Goal: Task Accomplishment & Management: Use online tool/utility

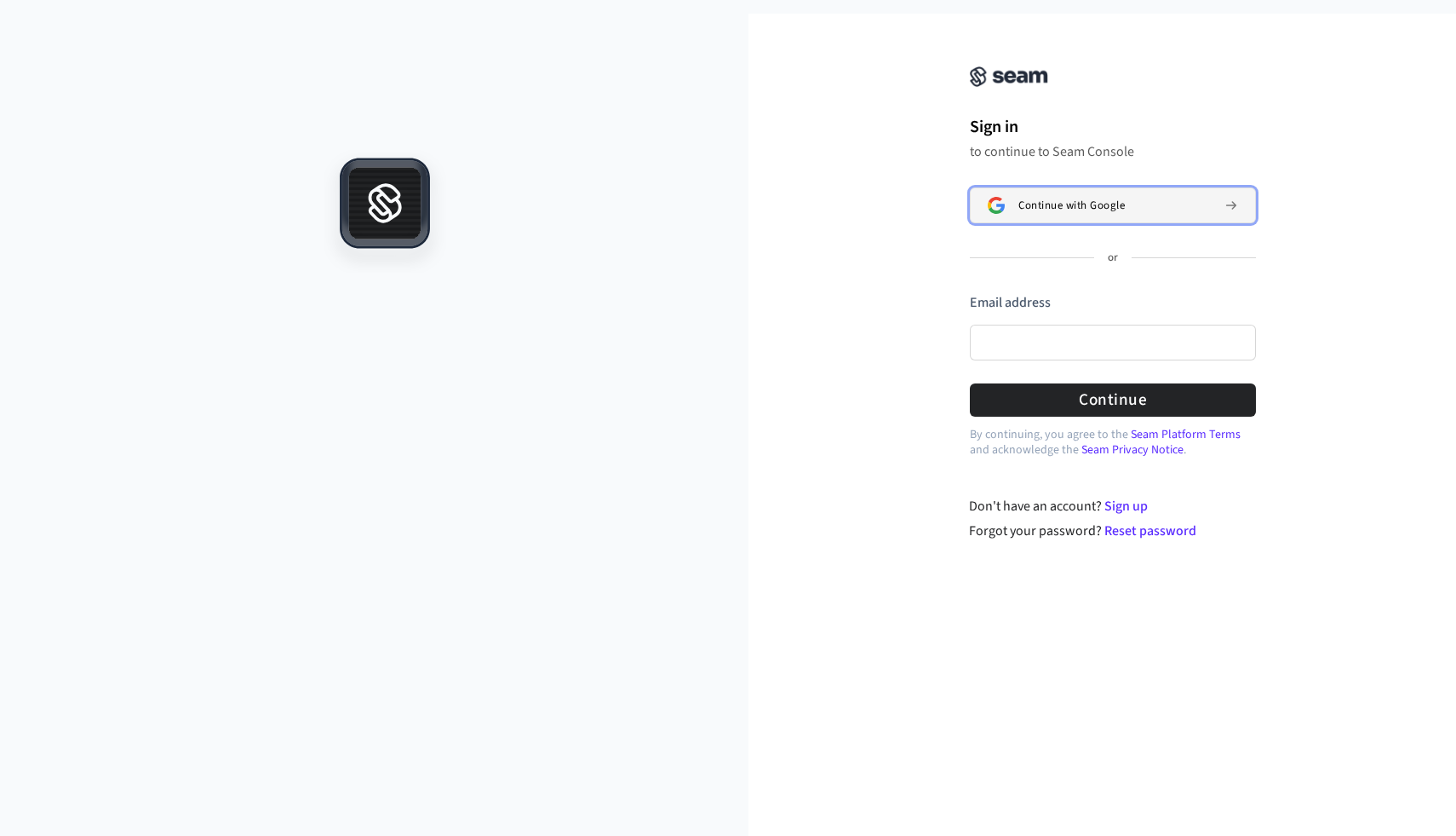
click at [1122, 210] on span "Continue with Google" at bounding box center [1071, 205] width 106 height 14
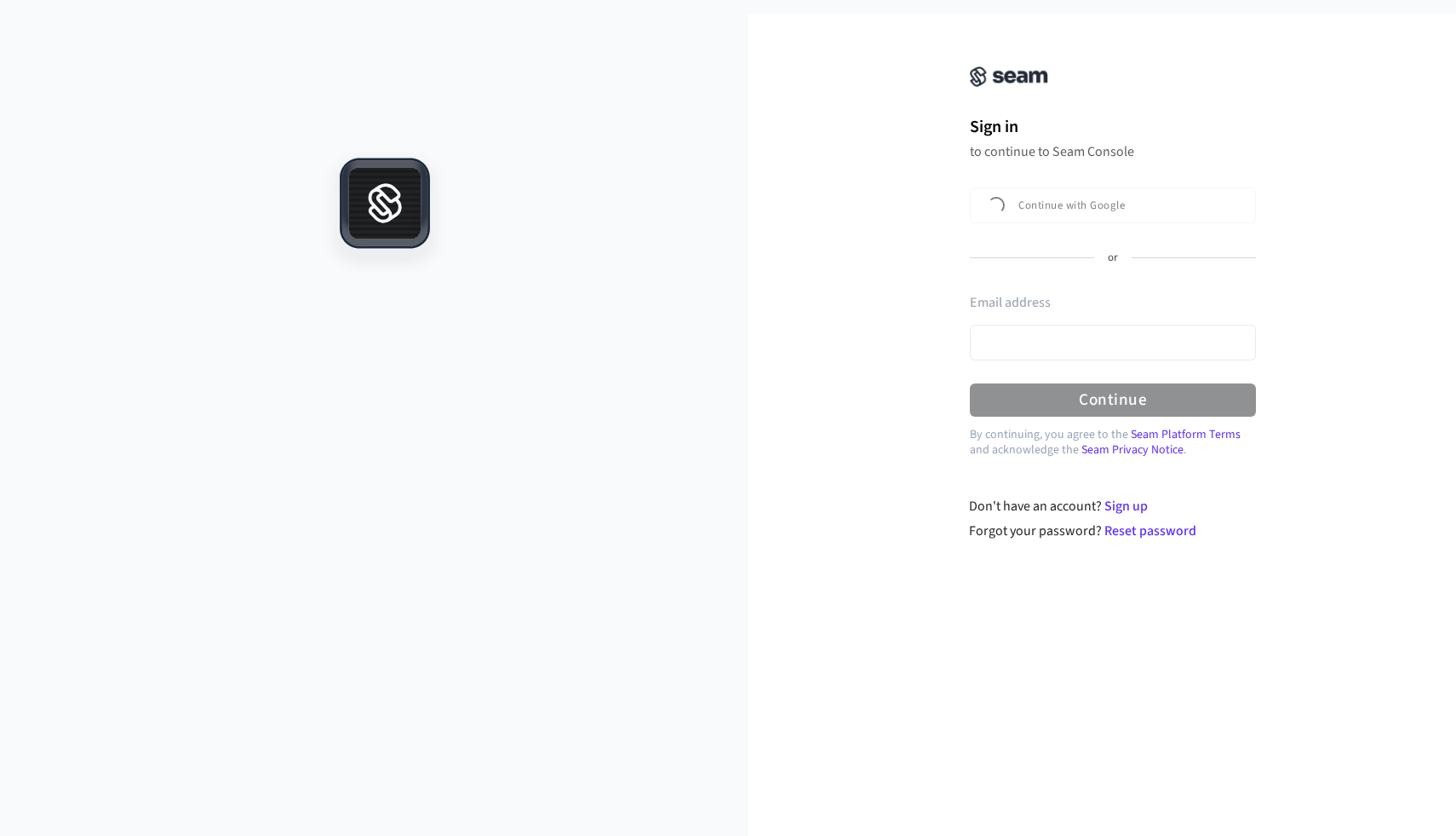
click at [1057, 347] on div "Email address" at bounding box center [1112, 331] width 286 height 77
click at [1057, 347] on input "Email address" at bounding box center [1112, 342] width 286 height 35
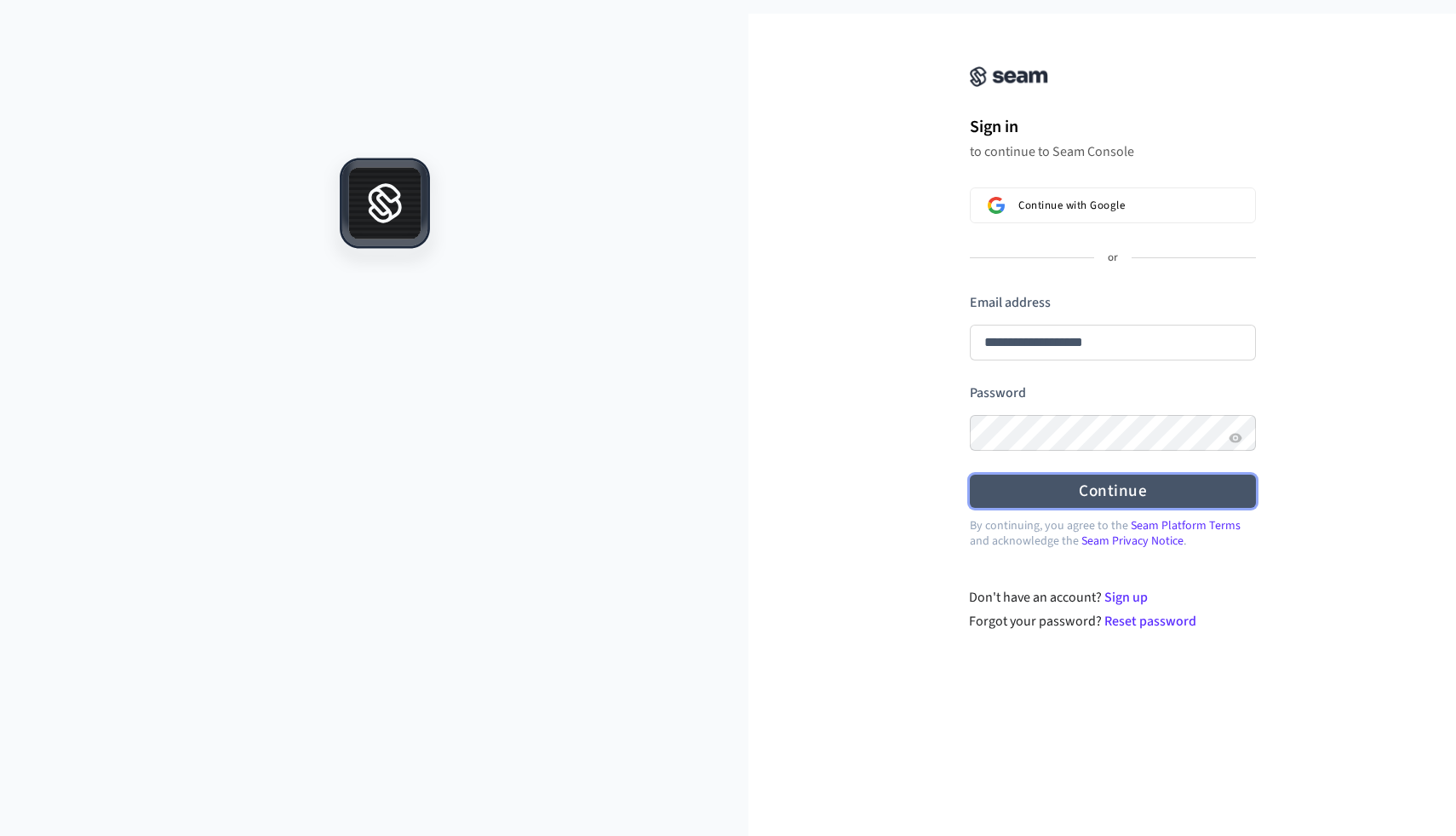
click at [1050, 483] on button "Continue" at bounding box center [1112, 491] width 286 height 33
type input "**********"
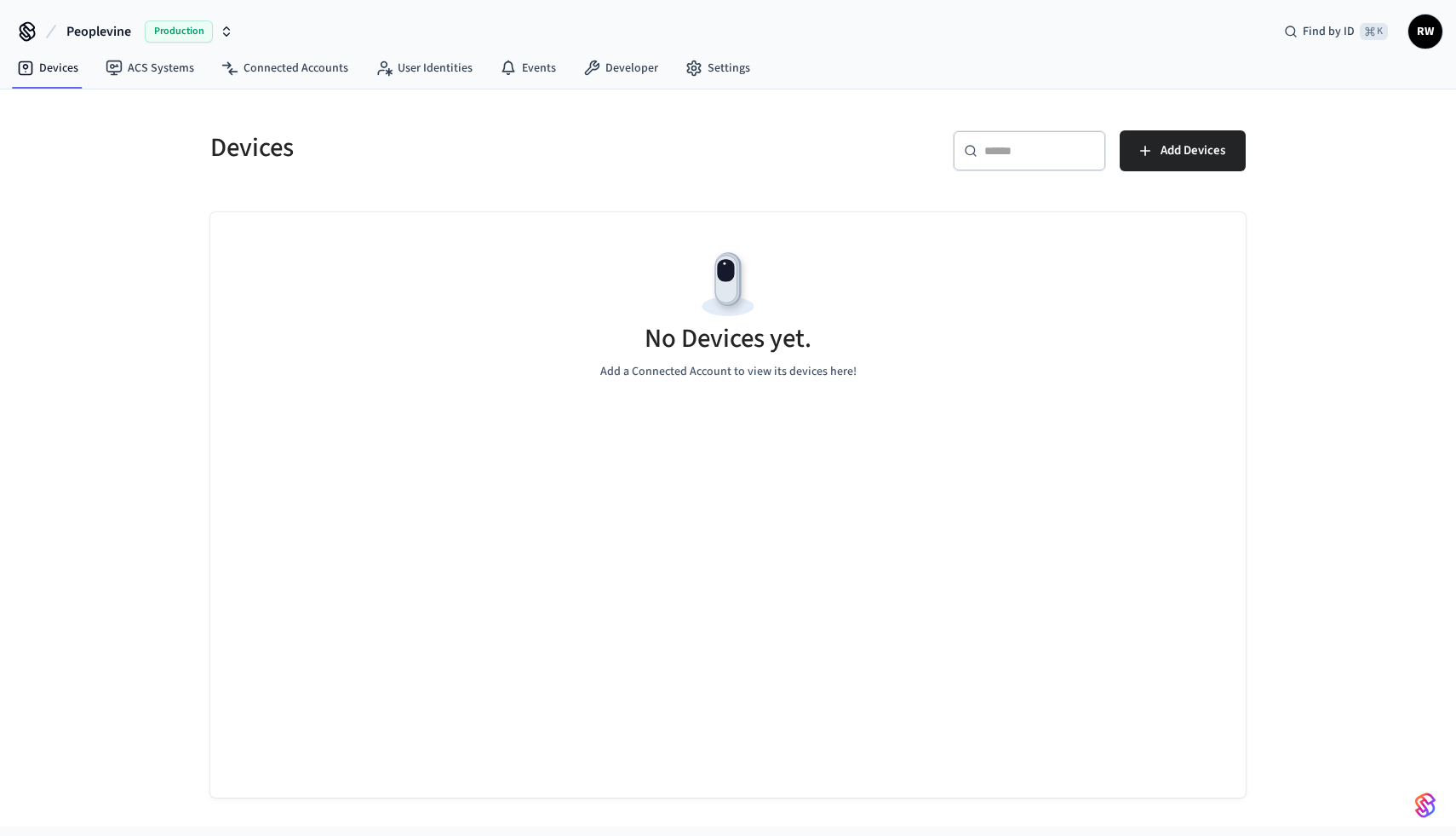
click at [223, 33] on icon "button" at bounding box center [227, 31] width 14 height 14
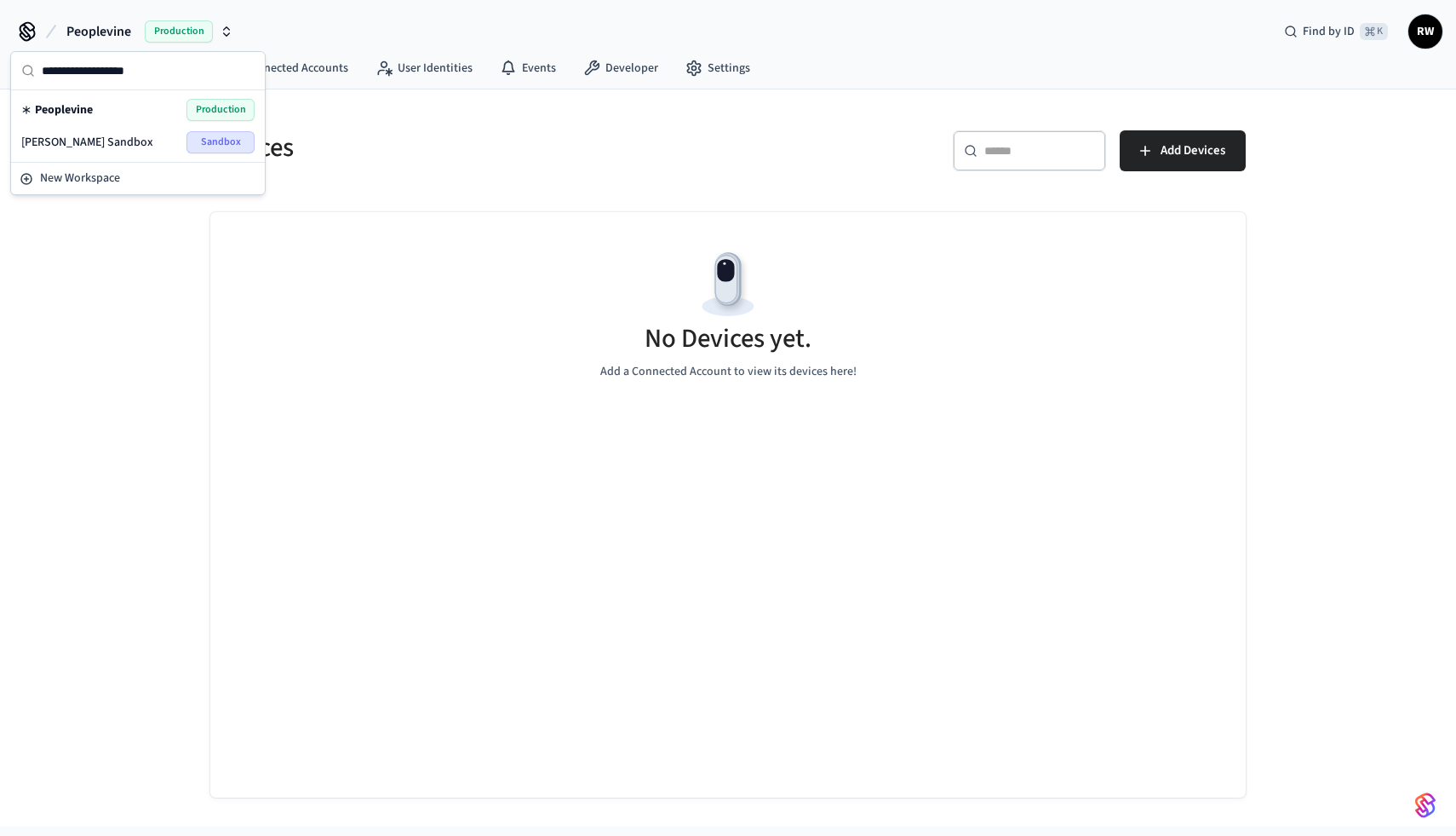
click at [223, 33] on icon "button" at bounding box center [227, 31] width 14 height 14
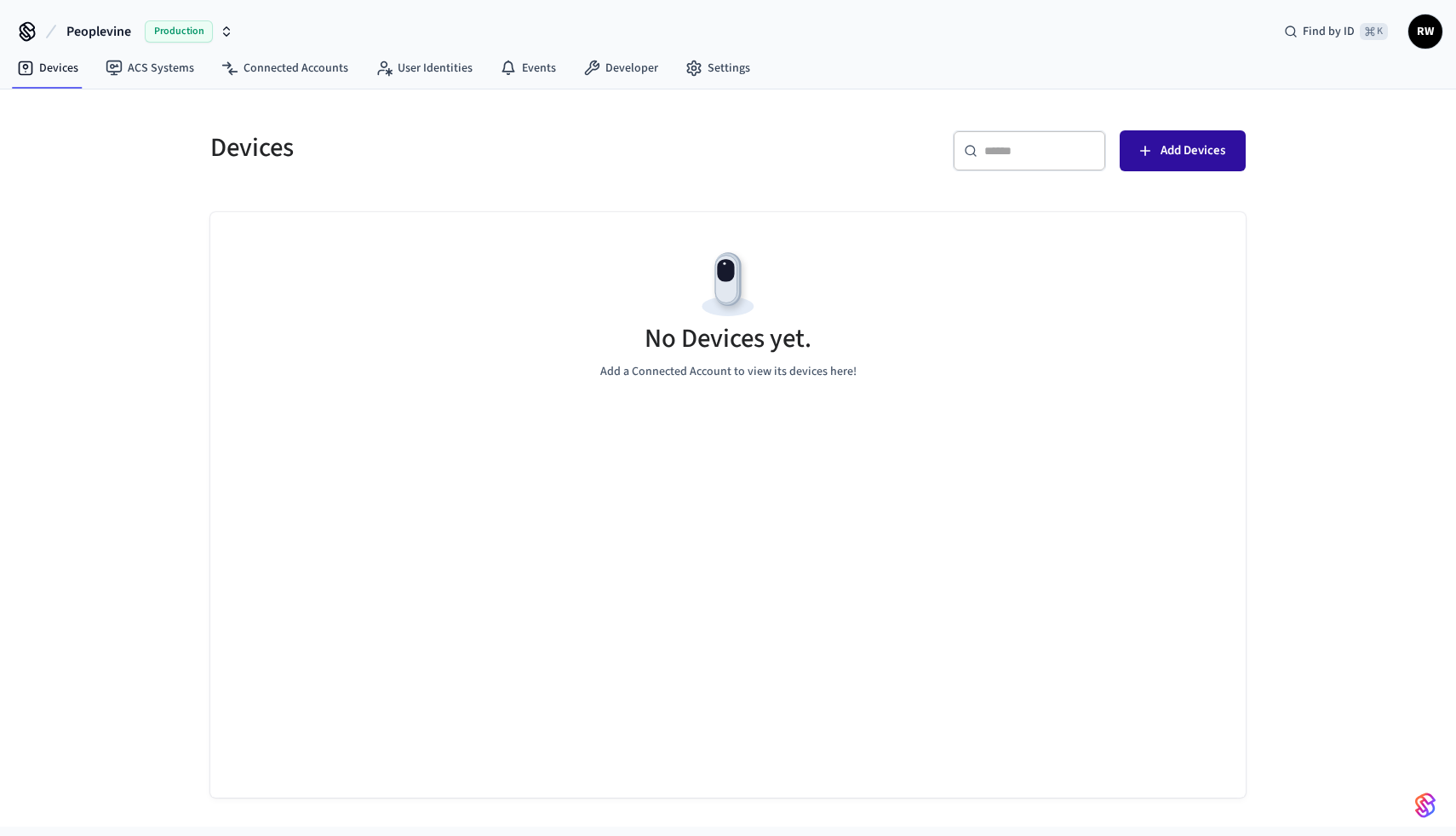
click at [1208, 148] on span "Add Devices" at bounding box center [1193, 150] width 65 height 23
click at [1200, 169] on button "Add Devices" at bounding box center [1182, 151] width 126 height 41
click at [1200, 144] on span "Add Devices" at bounding box center [1193, 150] width 65 height 23
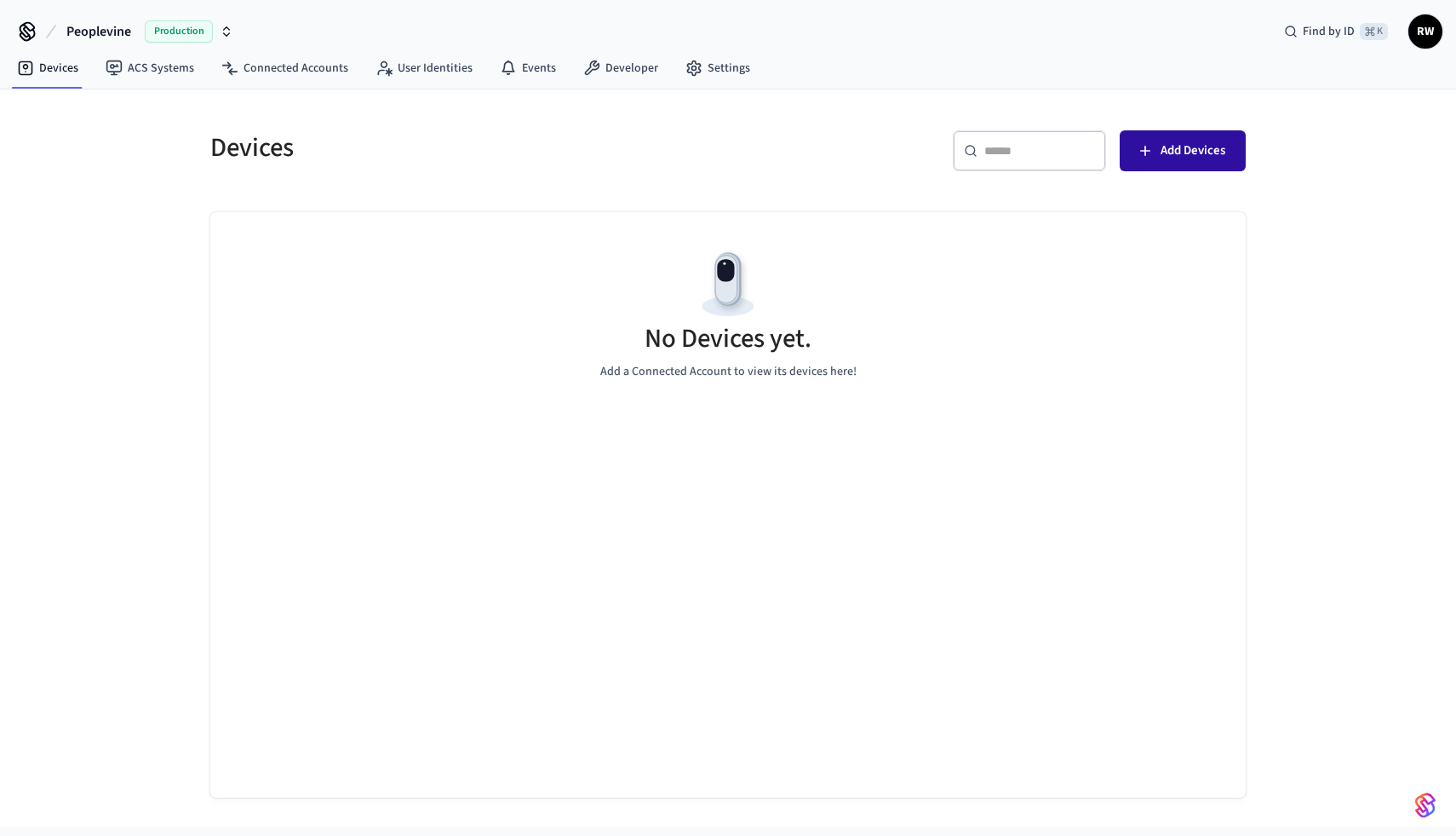
click at [1200, 144] on span "Add Devices" at bounding box center [1193, 150] width 65 height 23
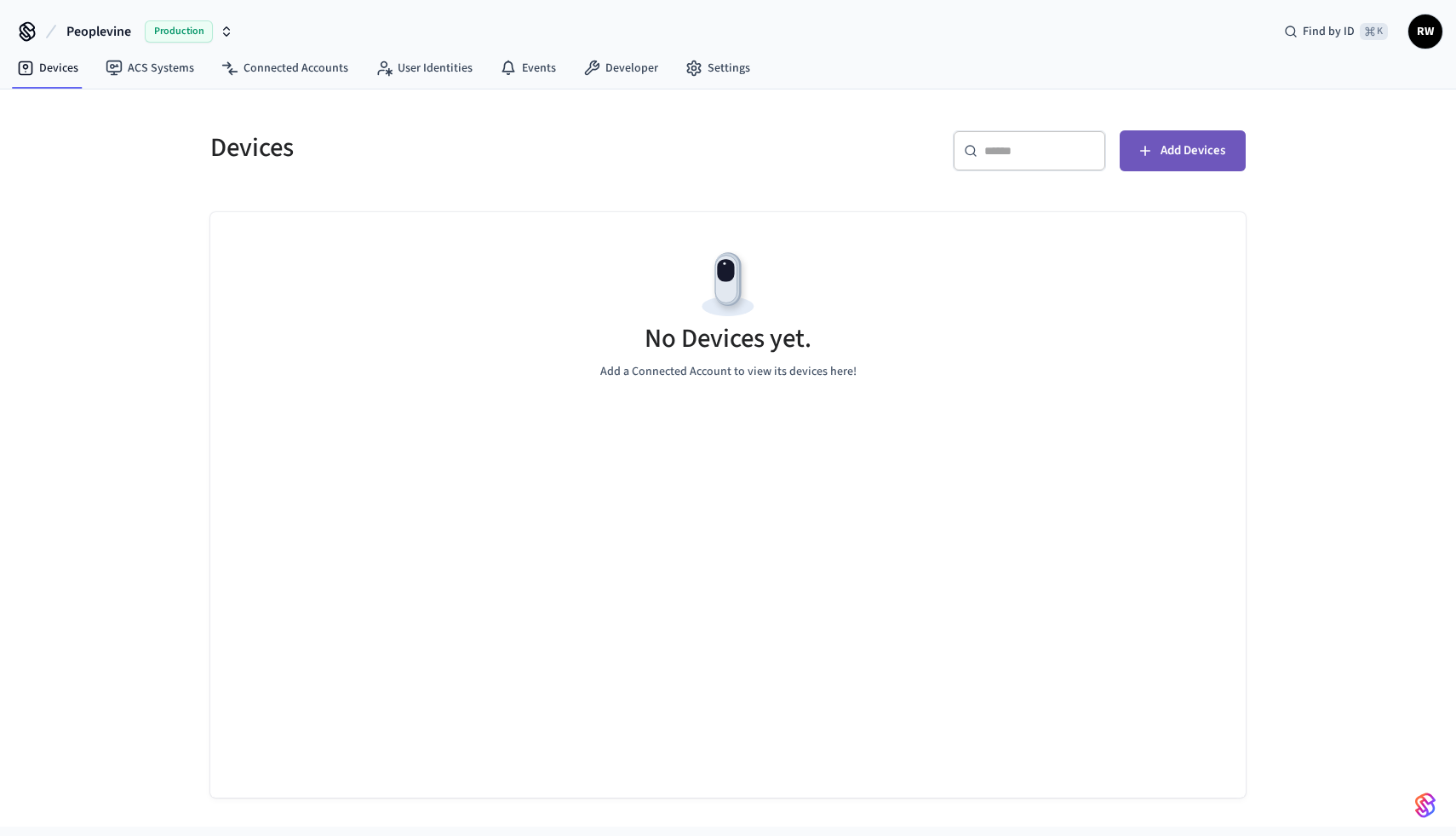
click at [1200, 144] on span "Add Devices" at bounding box center [1193, 150] width 65 height 23
